Goal: Task Accomplishment & Management: Use online tool/utility

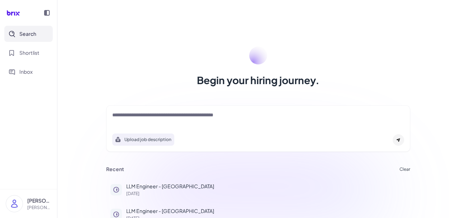
scroll to position [35, 0]
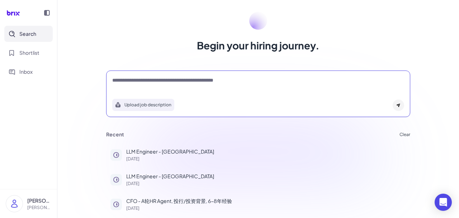
click at [149, 83] on textarea at bounding box center [258, 81] width 292 height 9
type textarea "**********"
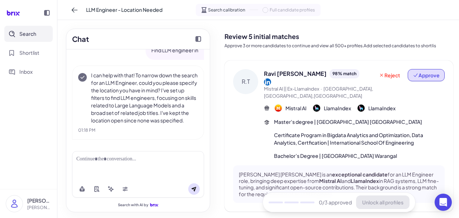
click at [415, 75] on icon at bounding box center [415, 75] width 6 height 6
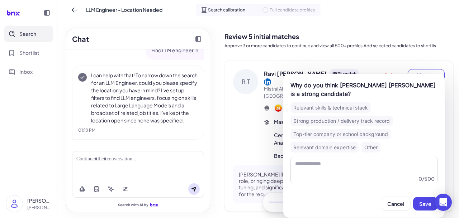
click at [340, 121] on div "Strong production / delivery track record" at bounding box center [341, 121] width 102 height 10
click at [424, 201] on button "Save" at bounding box center [425, 204] width 24 height 14
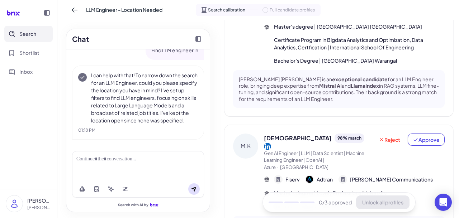
scroll to position [191, 0]
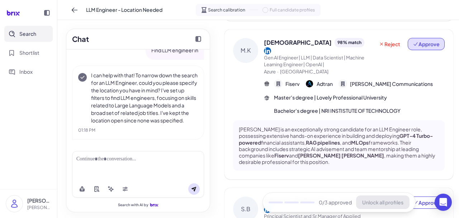
click at [426, 40] on span "Approve" at bounding box center [425, 43] width 27 height 7
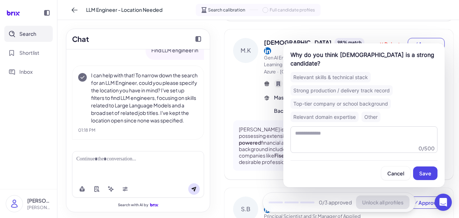
click at [330, 99] on div "Top-tier company or school background" at bounding box center [340, 104] width 100 height 10
click at [418, 160] on div "Cancel Save" at bounding box center [363, 170] width 147 height 20
click at [420, 167] on button "Save" at bounding box center [425, 174] width 24 height 14
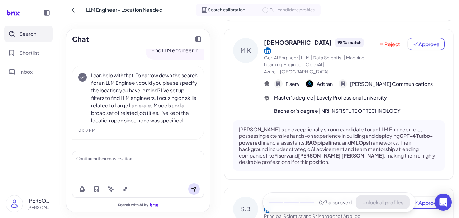
scroll to position [246, 0]
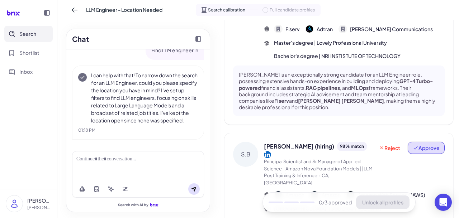
click at [421, 144] on span "Approve" at bounding box center [425, 147] width 27 height 7
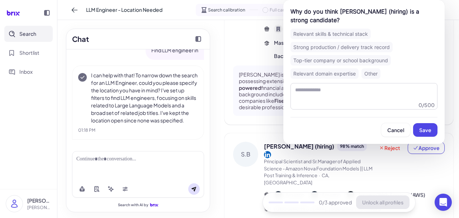
click at [350, 47] on div "Strong production / delivery track record" at bounding box center [341, 47] width 102 height 10
click at [421, 126] on button "Save" at bounding box center [425, 130] width 24 height 14
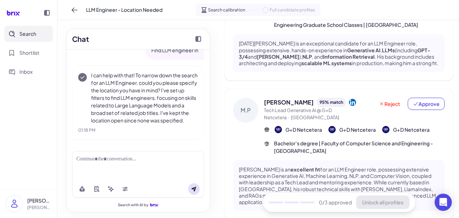
scroll to position [623, 0]
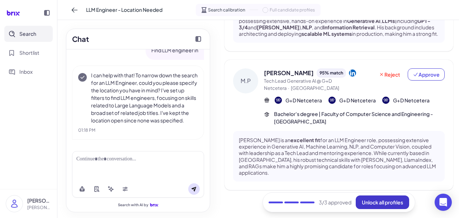
click at [381, 207] on button "Unlock all profiles" at bounding box center [381, 203] width 53 height 14
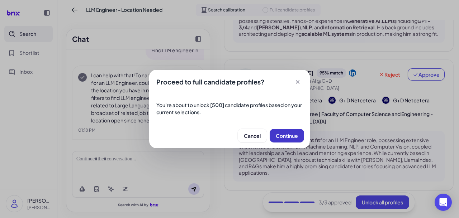
click at [292, 135] on span "Continue" at bounding box center [286, 136] width 22 height 6
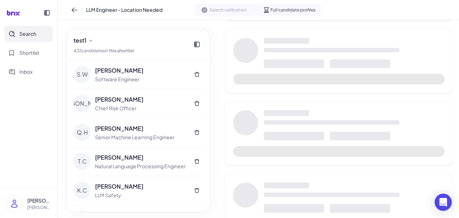
scroll to position [0, 0]
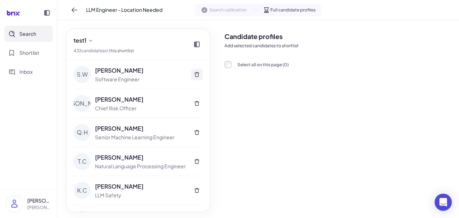
click at [198, 73] on icon at bounding box center [196, 74] width 5 height 5
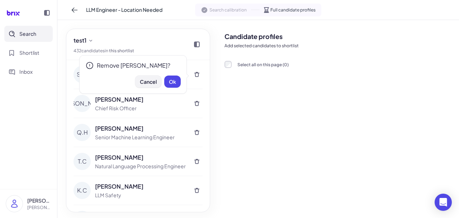
click at [149, 82] on span "Cancel" at bounding box center [148, 81] width 17 height 6
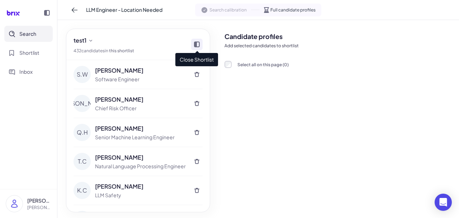
click at [197, 43] on icon at bounding box center [197, 45] width 6 height 6
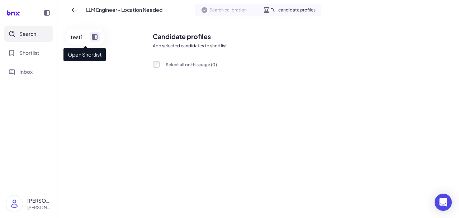
click at [95, 34] on icon at bounding box center [95, 37] width 6 height 6
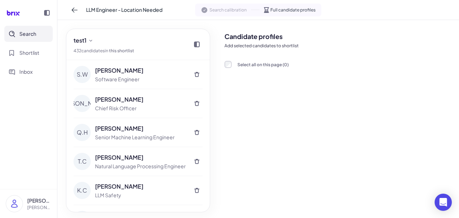
click at [221, 65] on div "Candidate profiles Add selected candidates to shortlist Select all on this page…" at bounding box center [339, 119] width 240 height 198
click at [199, 74] on icon at bounding box center [197, 75] width 6 height 6
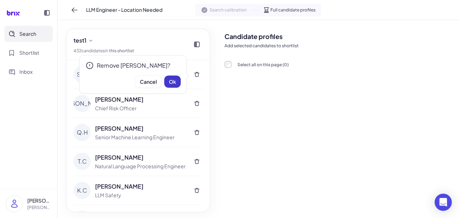
click at [172, 80] on span "Ok" at bounding box center [172, 81] width 7 height 6
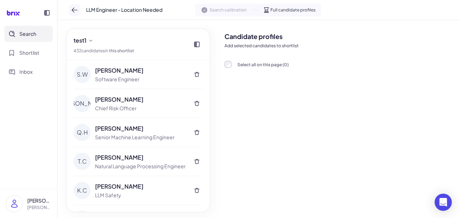
click at [74, 9] on icon at bounding box center [74, 9] width 7 height 7
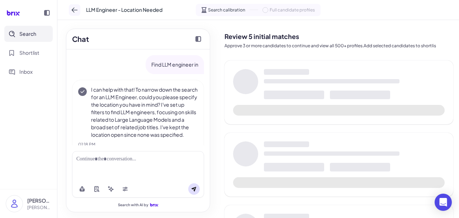
scroll to position [14, 0]
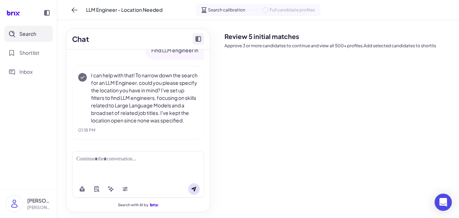
click at [201, 40] on button "Collapse chat" at bounding box center [197, 38] width 11 height 11
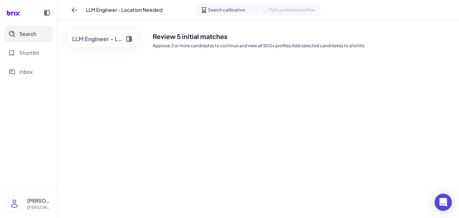
click at [130, 39] on icon "Expand chat" at bounding box center [129, 39] width 6 height 6
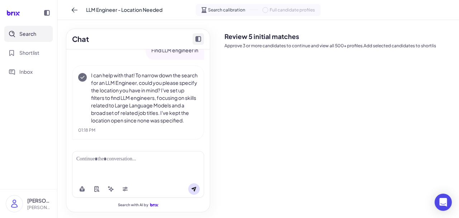
click at [166, 96] on p "I can help with that! To narrow down the search for an LLM Engineer, could you …" at bounding box center [144, 98] width 107 height 53
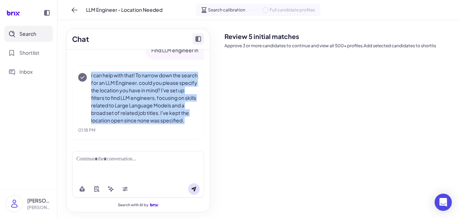
click at [166, 96] on p "I can help with that! To narrow down the search for an LLM Engineer, could you …" at bounding box center [144, 98] width 107 height 53
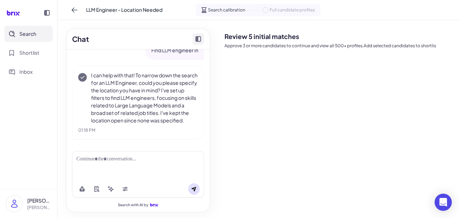
click at [149, 162] on div at bounding box center [137, 159] width 123 height 8
click at [263, 47] on p "Approve 3 or more candidates to continue and view all 500+ profiles.Add selecte…" at bounding box center [338, 46] width 229 height 6
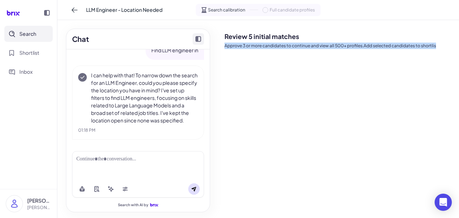
click at [263, 47] on p "Approve 3 or more candidates to continue and view all 500+ profiles.Add selecte…" at bounding box center [338, 46] width 229 height 6
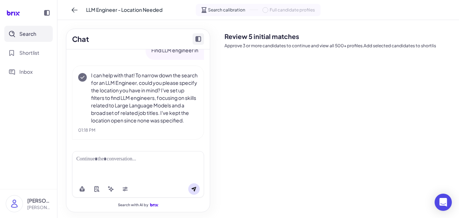
click at [264, 14] on div "Search calibration Full candidate profiles" at bounding box center [258, 10] width 125 height 12
click at [265, 9] on span at bounding box center [265, 10] width 6 height 6
click at [230, 11] on span "Search calibration" at bounding box center [226, 10] width 37 height 6
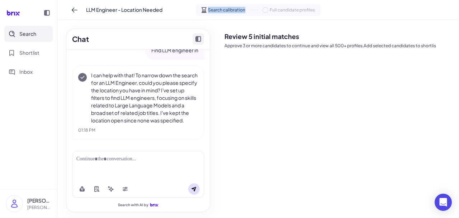
click at [230, 11] on span "Search calibration" at bounding box center [226, 10] width 37 height 6
click at [142, 119] on p "I can help with that! To narrow down the search for an LLM Engineer, could you …" at bounding box center [144, 98] width 107 height 53
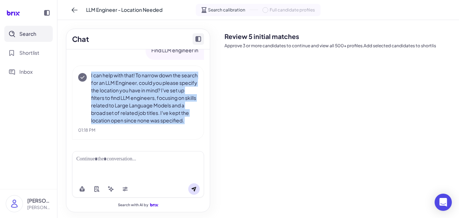
click at [142, 119] on p "I can help with that! To narrow down the search for an LLM Engineer, could you …" at bounding box center [144, 98] width 107 height 53
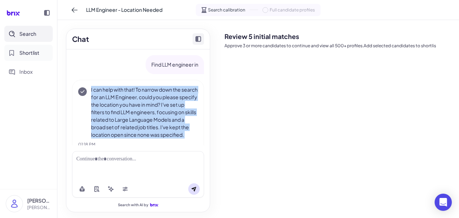
click at [22, 56] on span "Shortlist" at bounding box center [29, 53] width 20 height 8
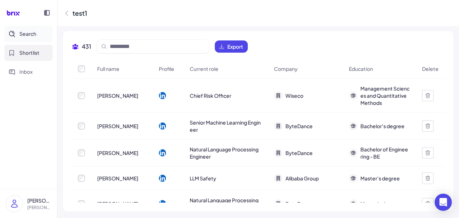
click at [39, 30] on button "Search" at bounding box center [28, 34] width 48 height 16
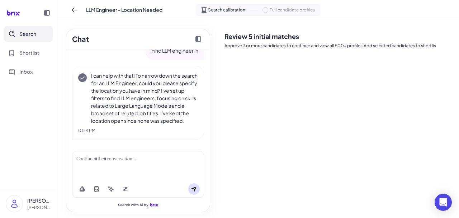
scroll to position [14, 0]
click at [75, 11] on icon at bounding box center [74, 9] width 7 height 7
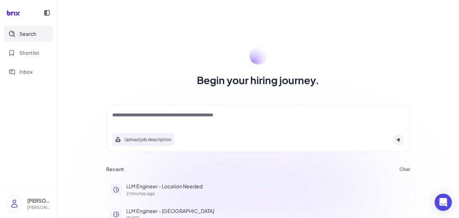
click at [176, 111] on textarea at bounding box center [258, 115] width 292 height 9
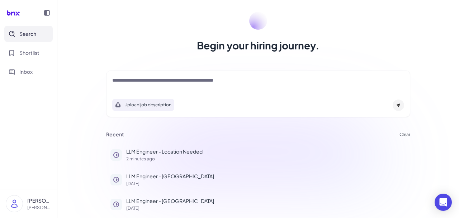
click at [168, 78] on textarea at bounding box center [258, 81] width 292 height 9
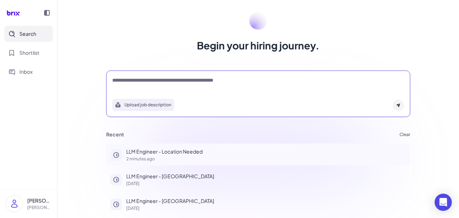
click at [182, 145] on button "LLM Engineer - Location Needed 2 minutes ago" at bounding box center [258, 155] width 304 height 22
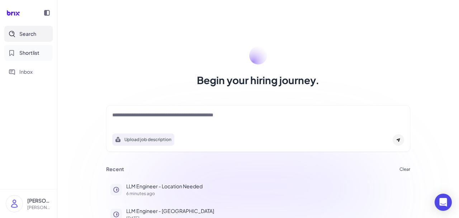
click at [28, 55] on span "Shortlist" at bounding box center [29, 53] width 20 height 8
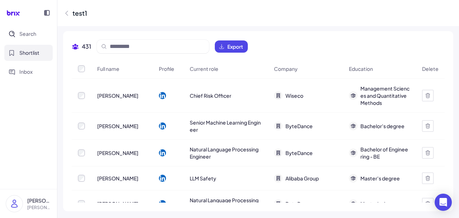
click at [68, 16] on icon at bounding box center [66, 13] width 7 height 7
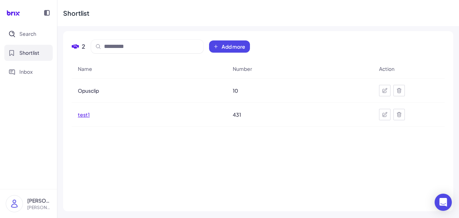
click at [87, 113] on span "test1" at bounding box center [84, 114] width 12 height 7
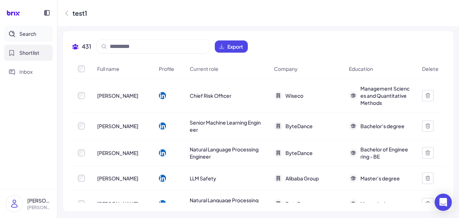
click at [32, 38] on button "Search" at bounding box center [28, 34] width 48 height 16
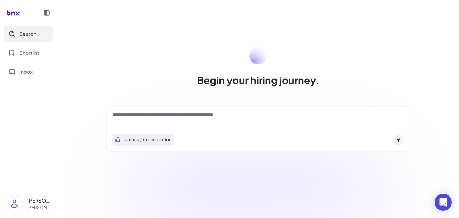
click at [198, 124] on div at bounding box center [258, 118] width 292 height 14
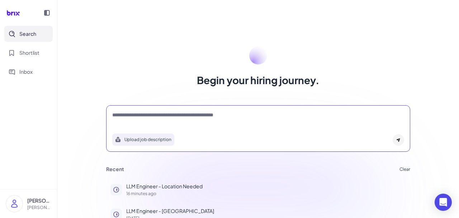
click at [197, 119] on textarea at bounding box center [258, 115] width 292 height 9
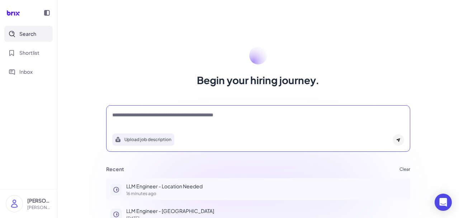
scroll to position [35, 0]
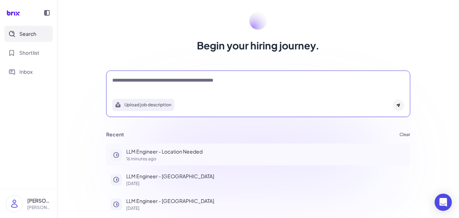
click at [198, 158] on p "16 minutes ago" at bounding box center [265, 159] width 279 height 4
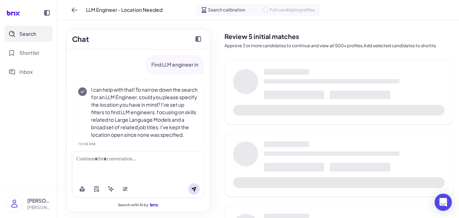
scroll to position [14, 0]
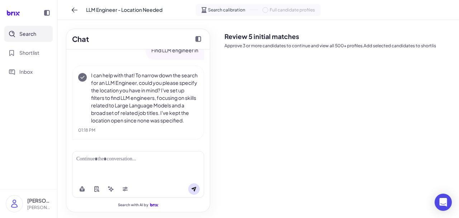
click at [174, 91] on p "I can help with that! To narrow down the search for an LLM Engineer, could you …" at bounding box center [144, 98] width 107 height 53
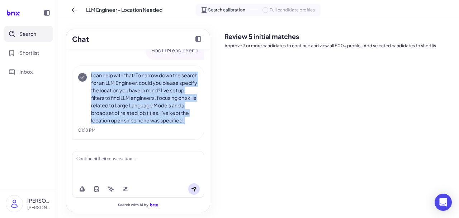
click at [174, 91] on p "I can help with that! To narrow down the search for an LLM Engineer, could you …" at bounding box center [144, 98] width 107 height 53
click at [199, 38] on icon "Collapse chat" at bounding box center [198, 39] width 6 height 6
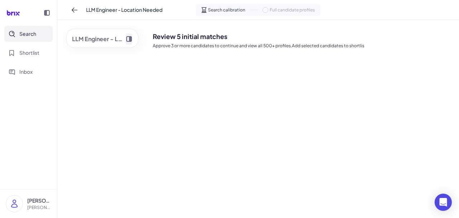
click at [132, 44] on div "LLM Engineer - Location Needed" at bounding box center [102, 39] width 72 height 20
click at [131, 43] on button "Expand chat" at bounding box center [128, 38] width 7 height 11
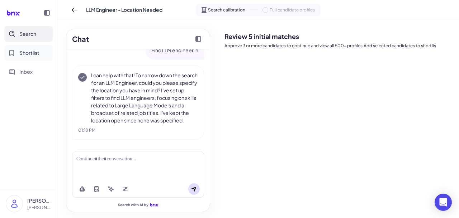
click at [42, 53] on button "Shortlist" at bounding box center [28, 53] width 48 height 16
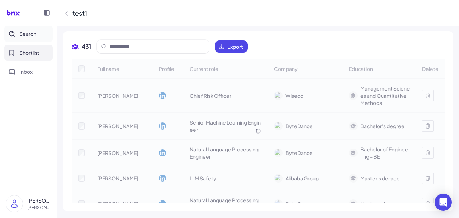
click at [41, 36] on button "Search" at bounding box center [28, 34] width 48 height 16
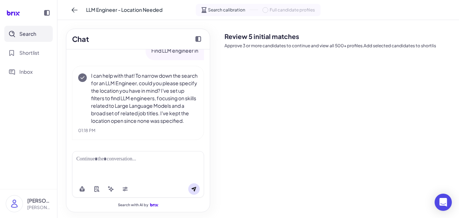
scroll to position [14, 0]
click at [120, 153] on div at bounding box center [138, 165] width 132 height 29
click at [120, 160] on div at bounding box center [137, 159] width 123 height 8
click at [116, 157] on div at bounding box center [137, 159] width 123 height 8
click at [33, 56] on span "Shortlist" at bounding box center [29, 53] width 20 height 8
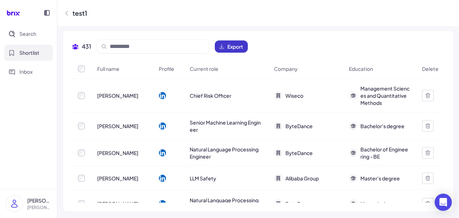
click at [240, 52] on div "431 Export" at bounding box center [160, 47] width 176 height 14
click at [234, 46] on span "Export" at bounding box center [235, 46] width 16 height 7
click at [22, 40] on button "Search" at bounding box center [28, 34] width 48 height 16
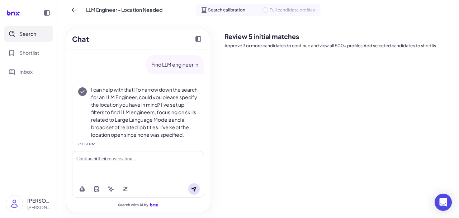
scroll to position [14, 0]
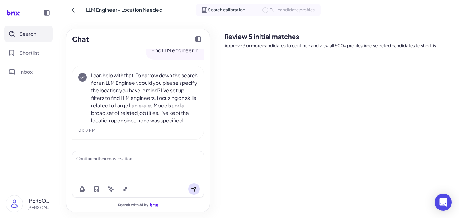
click at [34, 30] on span "Search" at bounding box center [27, 34] width 17 height 8
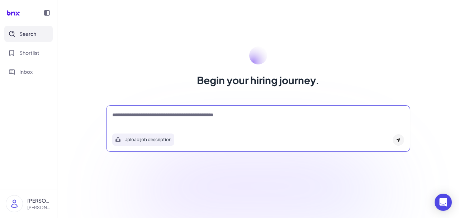
click at [166, 115] on textarea at bounding box center [258, 115] width 292 height 9
type textarea "*"
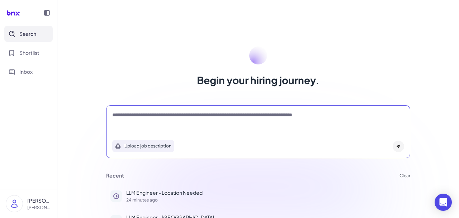
type textarea "**********"
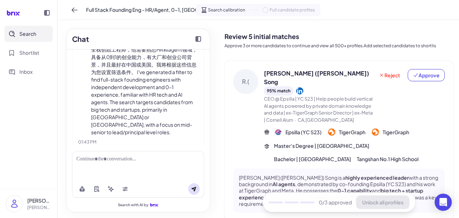
click at [125, 156] on div at bounding box center [137, 159] width 123 height 8
click at [124, 187] on icon at bounding box center [125, 189] width 6 height 6
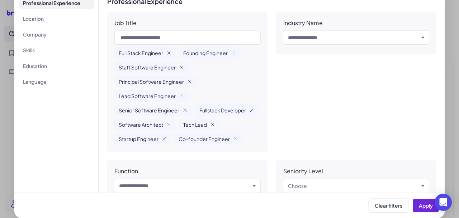
click at [455, 130] on div "**********" at bounding box center [229, 93] width 459 height 250
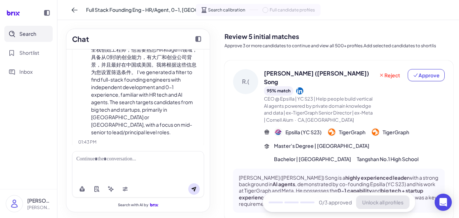
click at [142, 161] on div at bounding box center [137, 159] width 123 height 8
copy div "**********"
click at [296, 87] on icon at bounding box center [299, 90] width 7 height 7
click at [168, 157] on div "**********" at bounding box center [137, 159] width 123 height 8
